Goal: Information Seeking & Learning: Find contact information

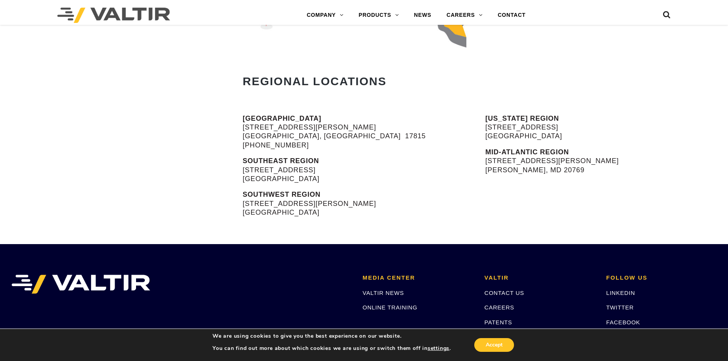
scroll to position [306, 0]
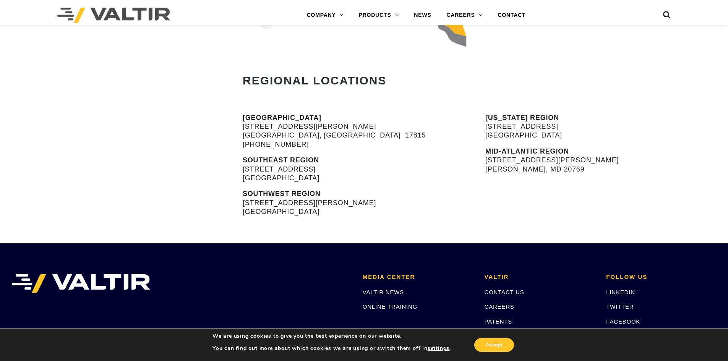
drag, startPoint x: 242, startPoint y: 168, endPoint x: 342, endPoint y: 167, distance: 100.9
click at [342, 167] on div "[GEOGRAPHIC_DATA] [STREET_ADDRESS][PERSON_NAME] [PHONE_NUMBER] SOUTHEAST REGION…" at bounding box center [364, 178] width 728 height 130
drag, startPoint x: 238, startPoint y: 206, endPoint x: 322, endPoint y: 199, distance: 83.9
click at [322, 199] on div "[GEOGRAPHIC_DATA] [STREET_ADDRESS][PERSON_NAME] [PHONE_NUMBER] SOUTHEAST REGION…" at bounding box center [364, 178] width 728 height 130
copy p "[STREET_ADDRESS][PERSON_NAME]"
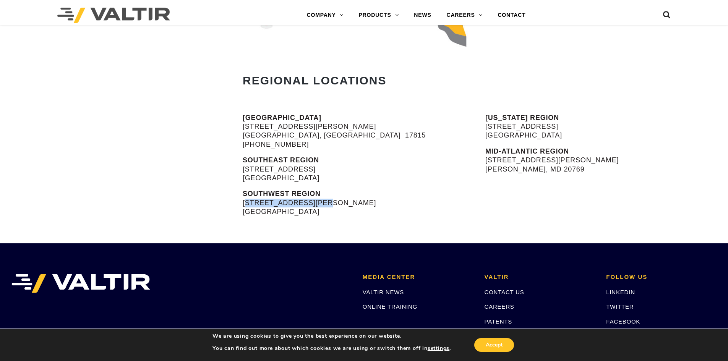
drag, startPoint x: 482, startPoint y: 124, endPoint x: 564, endPoint y: 131, distance: 82.4
click at [564, 131] on div "[GEOGRAPHIC_DATA] [STREET_ADDRESS][PERSON_NAME] [PHONE_NUMBER] SOUTHEAST REGION…" at bounding box center [364, 178] width 728 height 130
click at [566, 130] on p "[US_STATE] REGION [STREET_ADDRESS] [GEOGRAPHIC_DATA]" at bounding box center [606, 126] width 243 height 27
drag, startPoint x: 565, startPoint y: 128, endPoint x: 486, endPoint y: 129, distance: 78.7
click at [486, 129] on p "[US_STATE] REGION [STREET_ADDRESS] [GEOGRAPHIC_DATA]" at bounding box center [606, 126] width 243 height 27
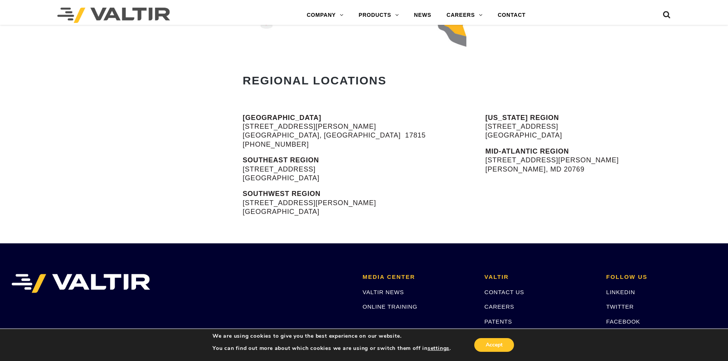
copy p "[STREET_ADDRESS]"
click at [242, 139] on div "[GEOGRAPHIC_DATA] [STREET_ADDRESS][PERSON_NAME] [PHONE_NUMBER] SOUTHEAST REGION…" at bounding box center [364, 178] width 728 height 130
drag, startPoint x: 250, startPoint y: 126, endPoint x: 340, endPoint y: 131, distance: 90.3
click at [340, 131] on div "[GEOGRAPHIC_DATA] [STREET_ADDRESS][PERSON_NAME] [PHONE_NUMBER] SOUTHEAST REGION…" at bounding box center [364, 178] width 728 height 130
copy p "[STREET_ADDRESS][PERSON_NAME]"
